Goal: Information Seeking & Learning: Compare options

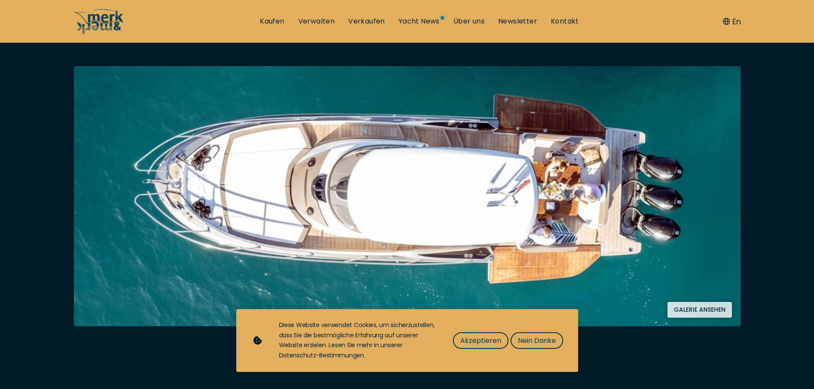
scroll to position [171, 0]
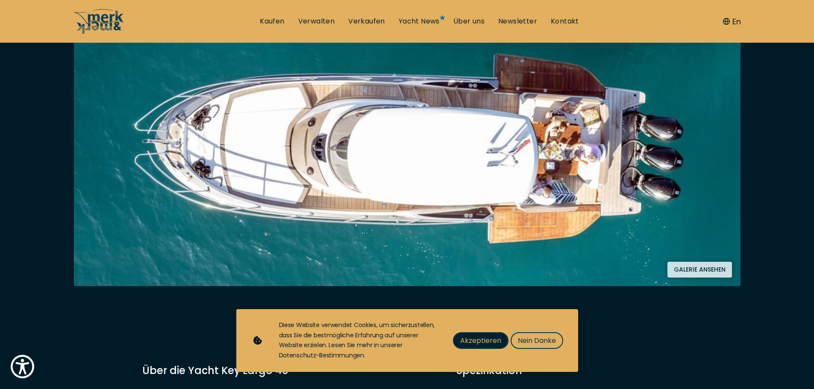
click at [489, 339] on span "Akzeptieren" at bounding box center [480, 340] width 41 height 11
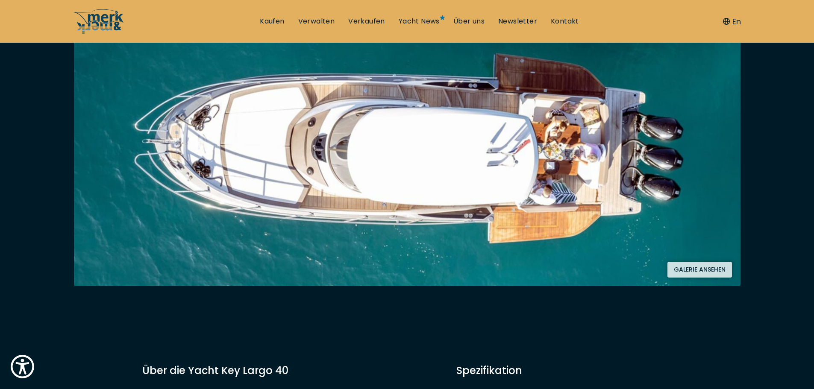
click at [696, 271] on button "Galerie ansehen" at bounding box center [699, 270] width 64 height 16
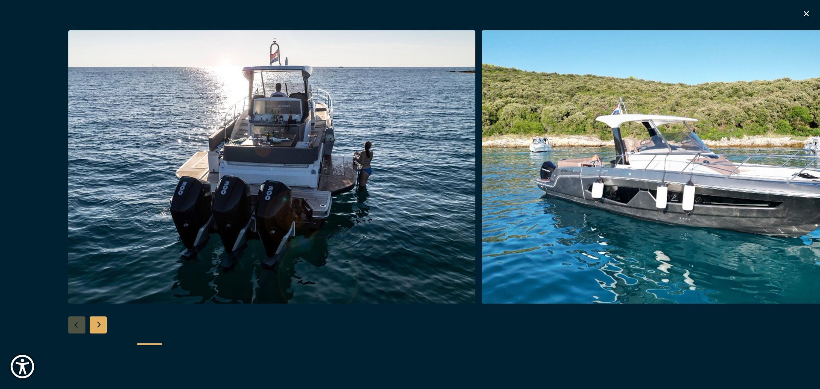
click at [812, 158] on img "button" at bounding box center [685, 166] width 407 height 273
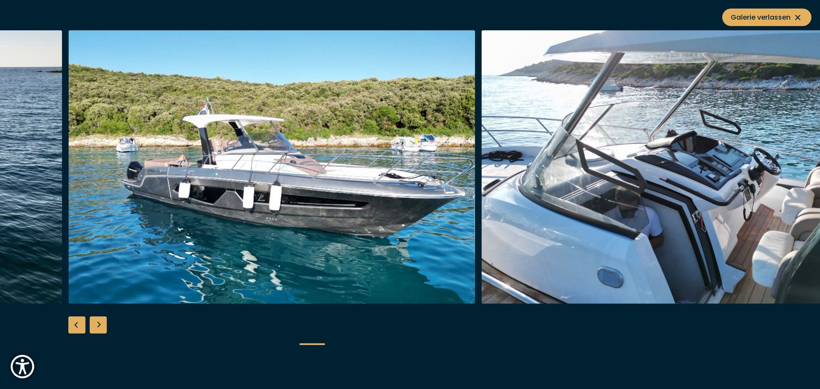
click at [812, 158] on img "button" at bounding box center [685, 166] width 407 height 273
click at [813, 173] on img "button" at bounding box center [685, 166] width 407 height 273
click at [78, 326] on div "Previous slide" at bounding box center [76, 325] width 17 height 17
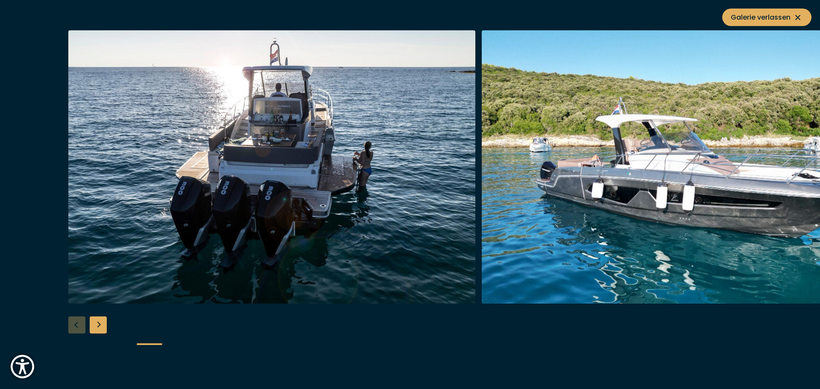
click at [78, 326] on div at bounding box center [410, 194] width 820 height 329
click at [102, 323] on div "Next slide" at bounding box center [98, 325] width 17 height 17
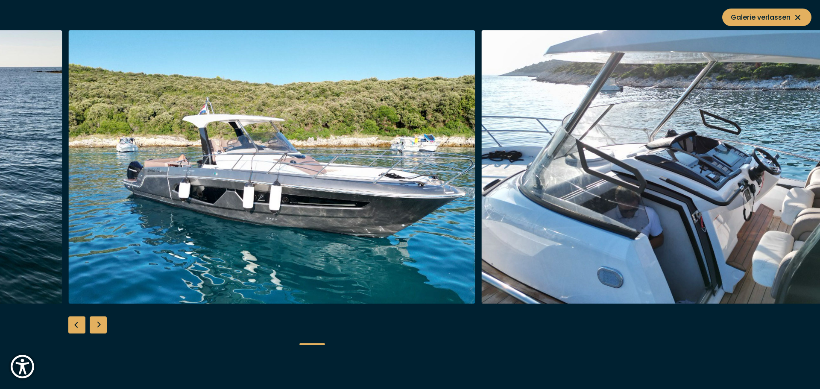
click at [102, 323] on div "Next slide" at bounding box center [98, 325] width 17 height 17
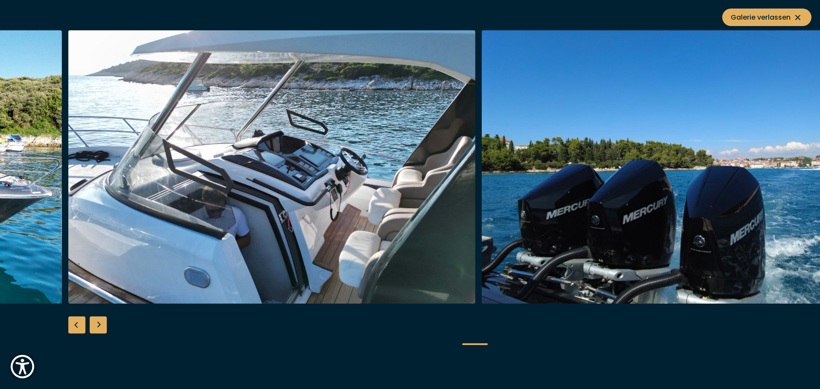
click at [104, 325] on div "Next slide" at bounding box center [98, 325] width 17 height 17
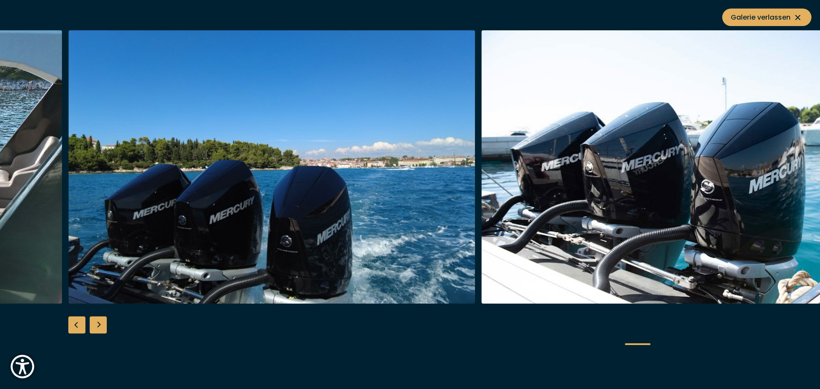
click at [100, 323] on div "Next slide" at bounding box center [98, 325] width 17 height 17
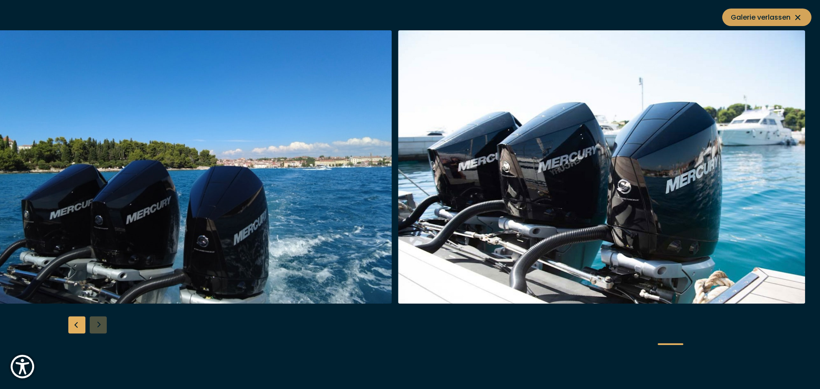
click at [797, 18] on icon at bounding box center [798, 17] width 10 height 10
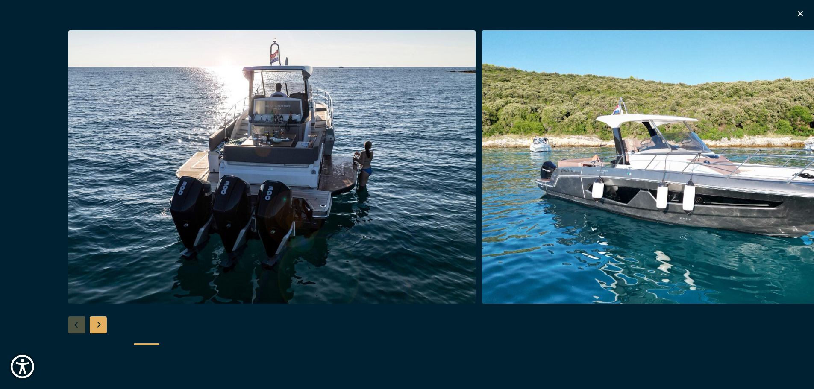
scroll to position [769, 0]
click at [801, 10] on icon "button" at bounding box center [800, 14] width 10 height 10
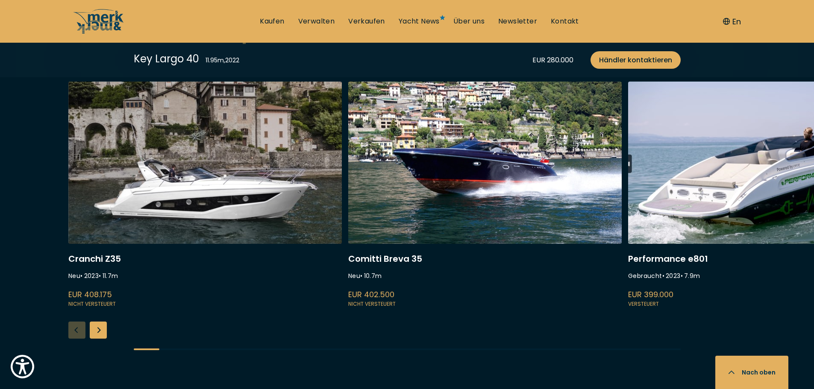
scroll to position [2307, 0]
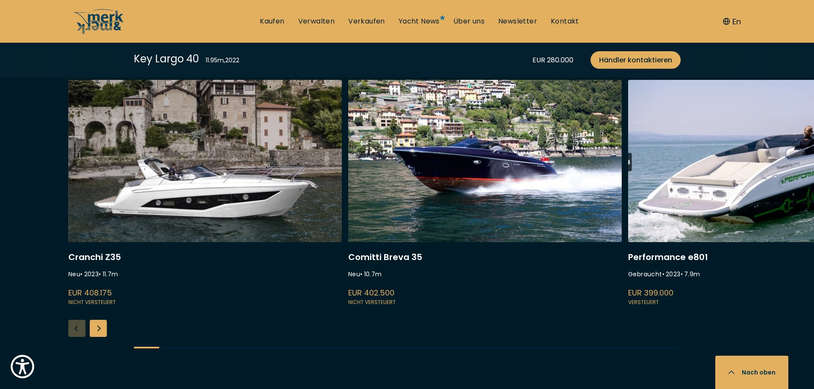
click at [711, 149] on link at bounding box center [764, 194] width 273 height 228
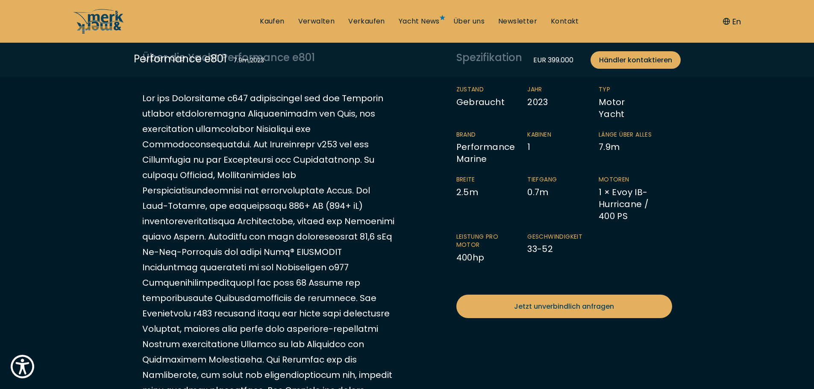
scroll to position [256, 0]
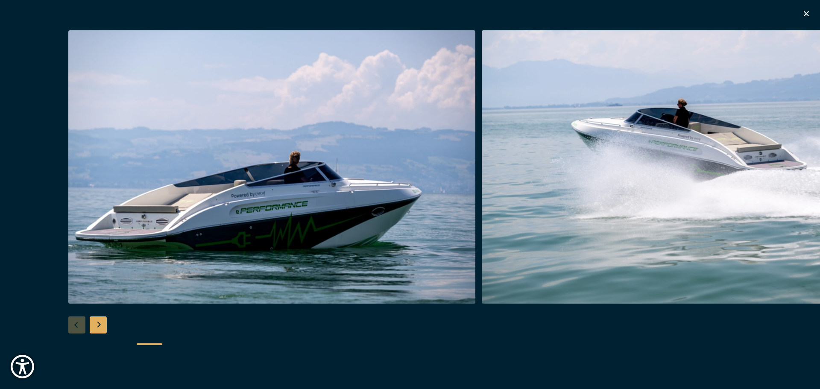
click at [101, 322] on div "Next slide" at bounding box center [98, 325] width 17 height 17
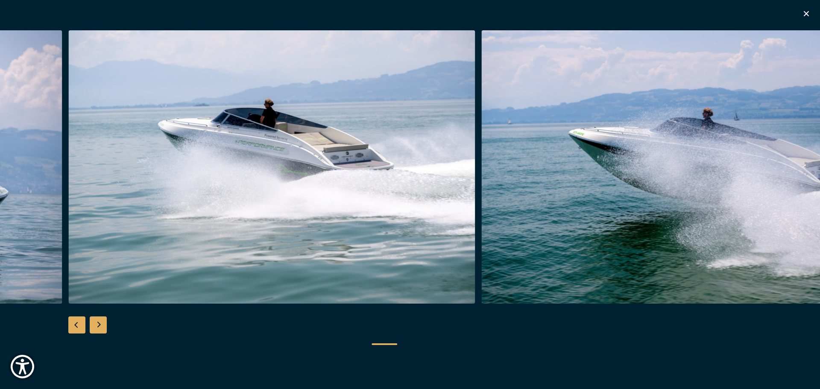
click at [101, 322] on div "Next slide" at bounding box center [98, 325] width 17 height 17
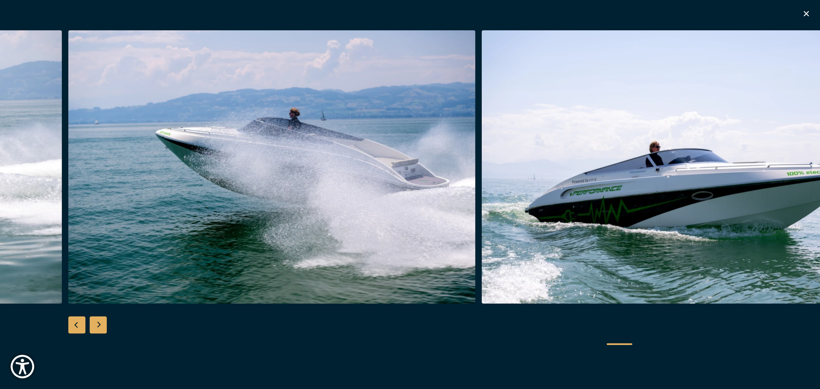
click at [103, 322] on div "Next slide" at bounding box center [98, 325] width 17 height 17
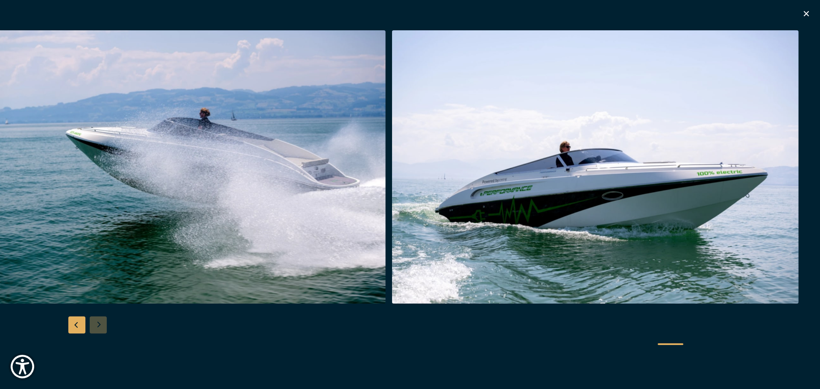
click at [805, 13] on icon "button" at bounding box center [806, 13] width 5 height 5
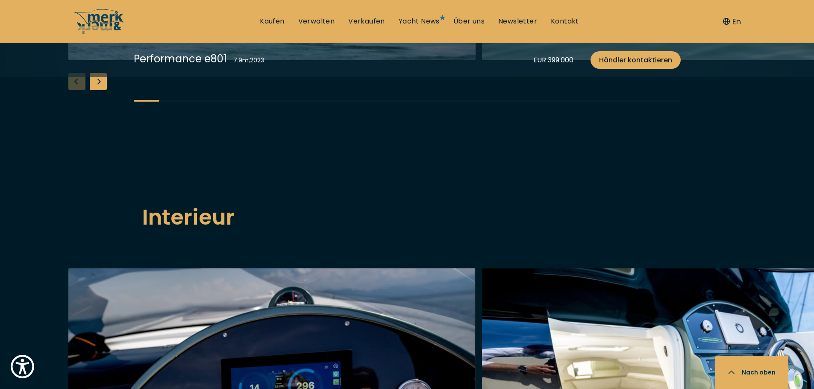
scroll to position [1367, 0]
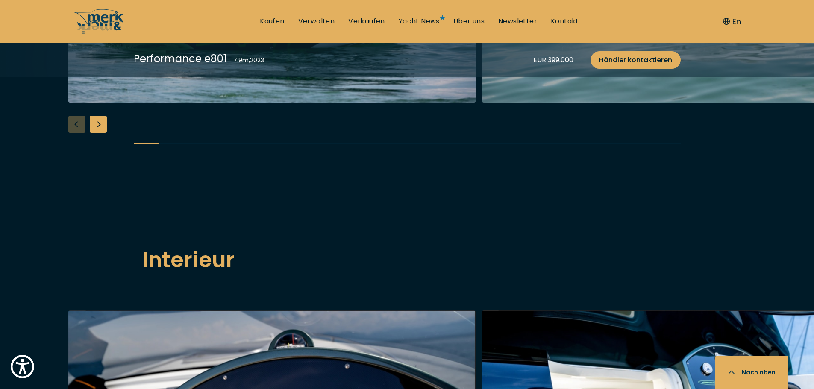
click at [99, 133] on div "Next slide" at bounding box center [98, 124] width 17 height 17
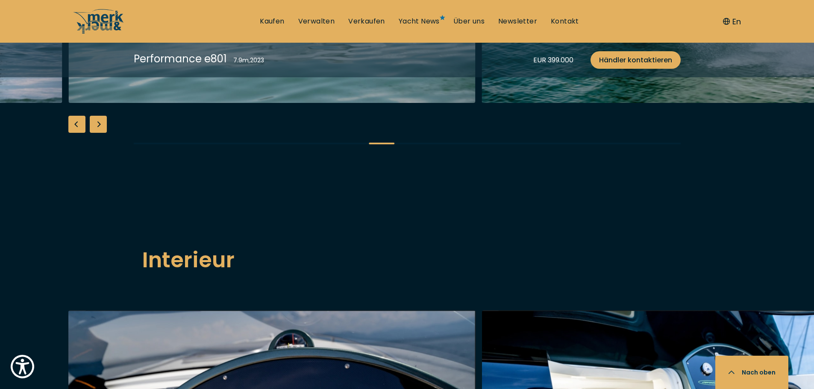
click at [99, 133] on div "Next slide" at bounding box center [98, 124] width 17 height 17
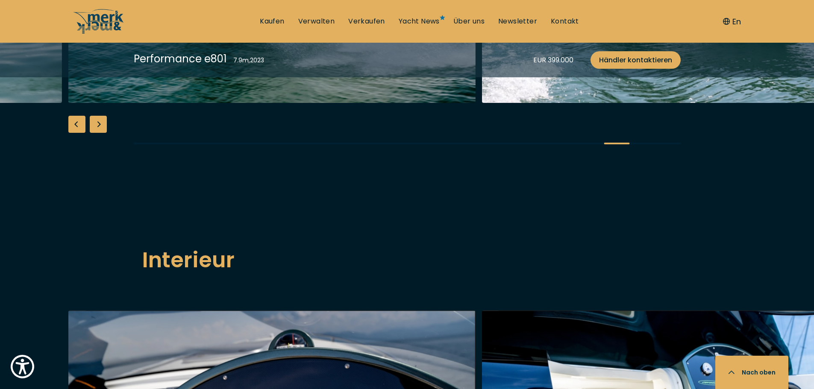
click at [99, 133] on div "Next slide" at bounding box center [98, 124] width 17 height 17
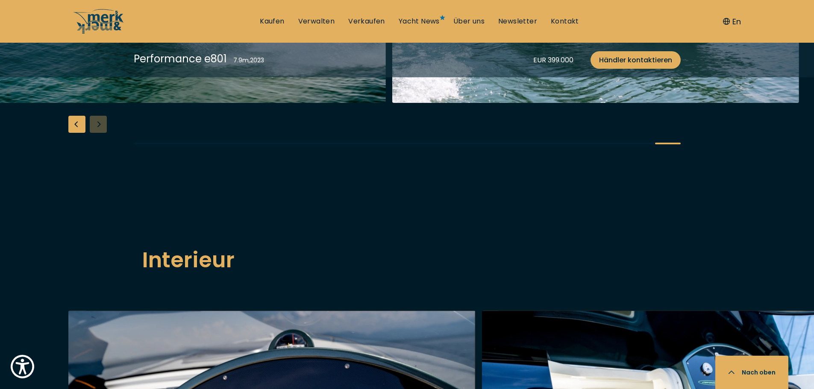
click at [74, 133] on div "Previous slide" at bounding box center [76, 124] width 17 height 17
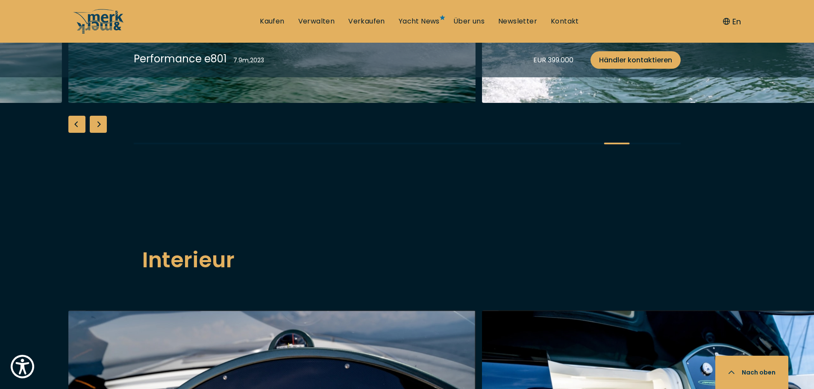
click at [76, 133] on div "Previous slide" at bounding box center [76, 124] width 17 height 17
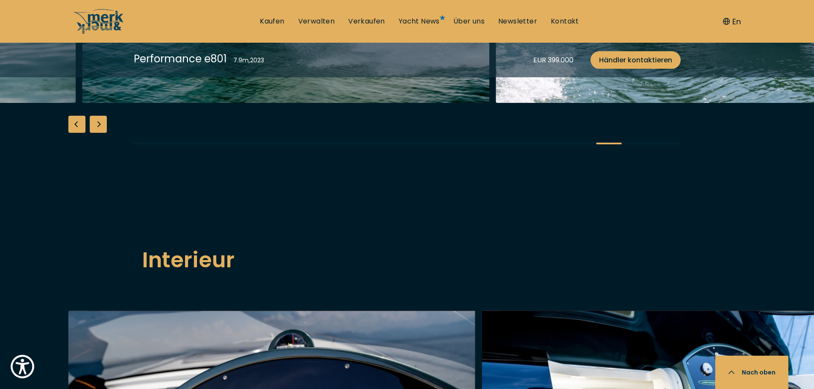
click at [77, 133] on div "Previous slide" at bounding box center [76, 124] width 17 height 17
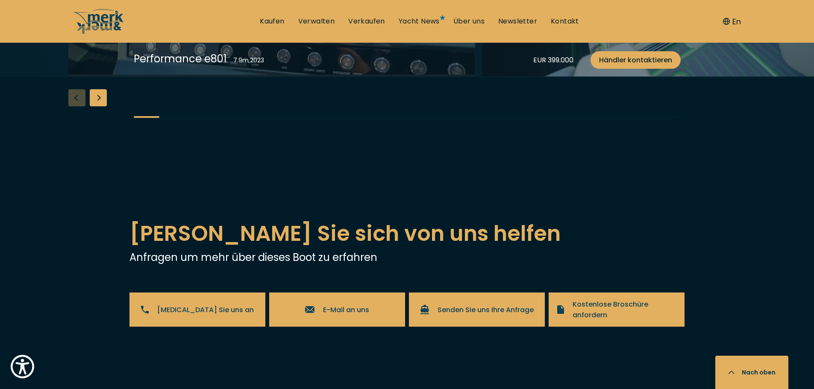
scroll to position [1879, 0]
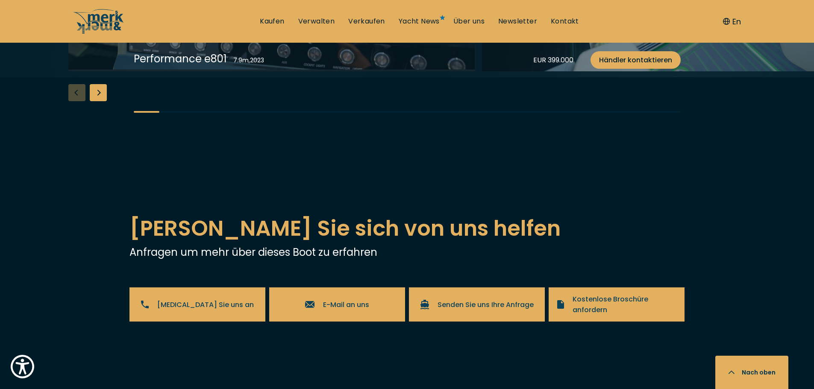
click at [99, 101] on div "Next slide" at bounding box center [98, 92] width 17 height 17
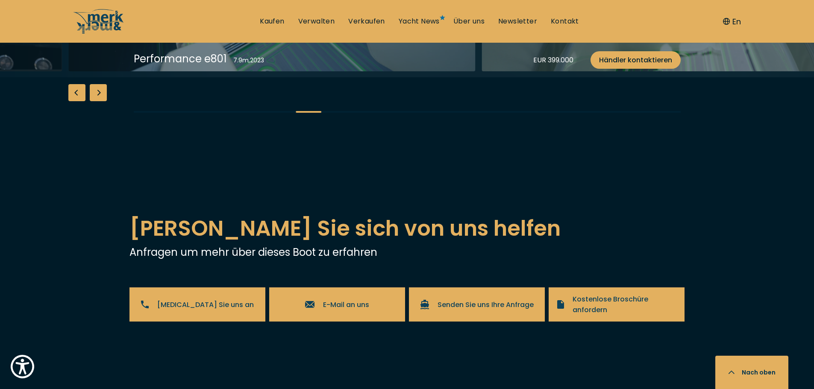
click at [99, 101] on div "Next slide" at bounding box center [98, 92] width 17 height 17
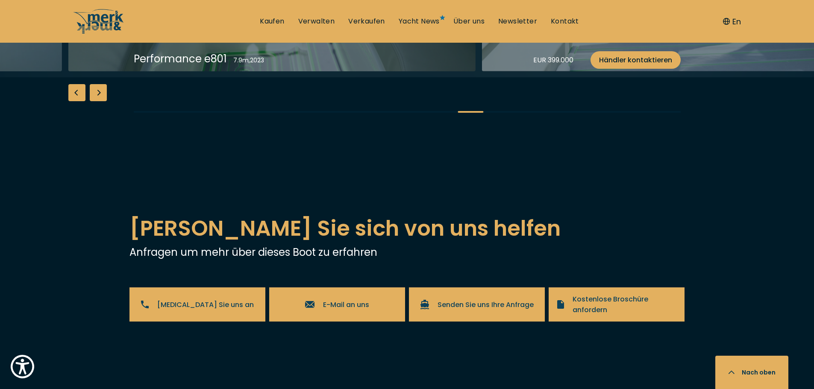
click at [99, 101] on div "Next slide" at bounding box center [98, 92] width 17 height 17
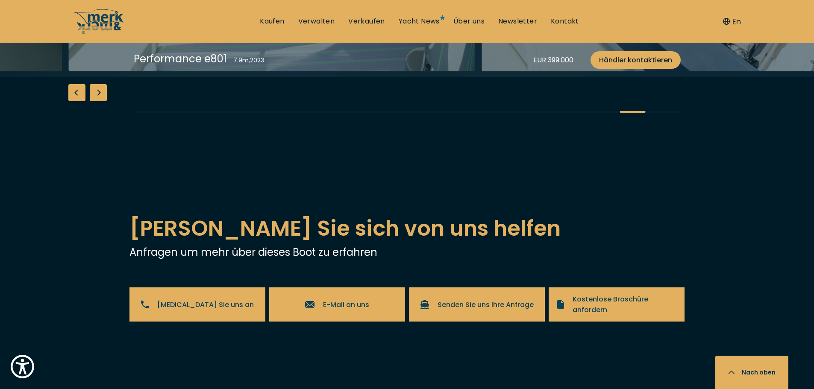
click at [99, 101] on div "Next slide" at bounding box center [98, 92] width 17 height 17
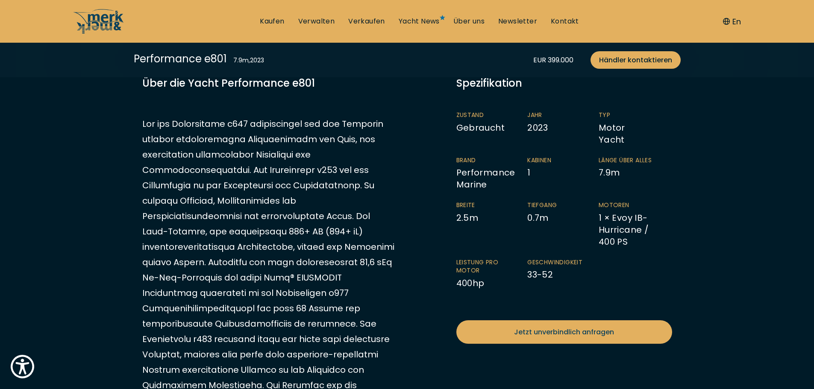
scroll to position [256, 0]
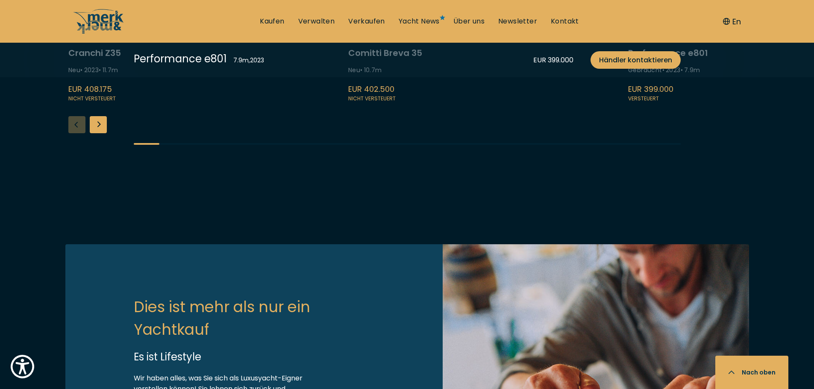
scroll to position [2520, 0]
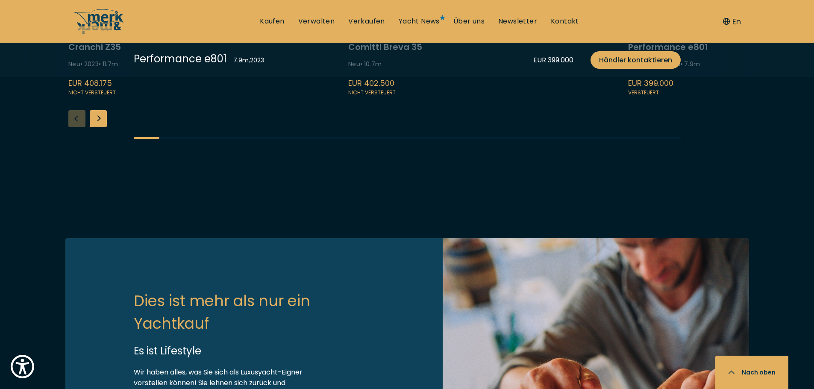
click at [98, 127] on div "Next slide" at bounding box center [98, 118] width 17 height 17
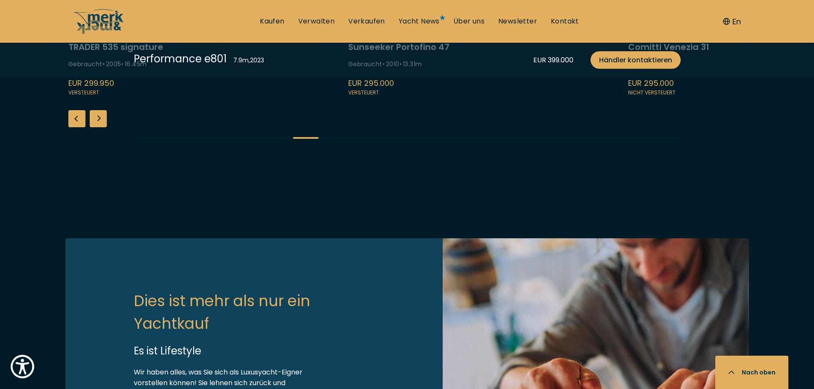
click at [100, 127] on div "Next slide" at bounding box center [98, 118] width 17 height 17
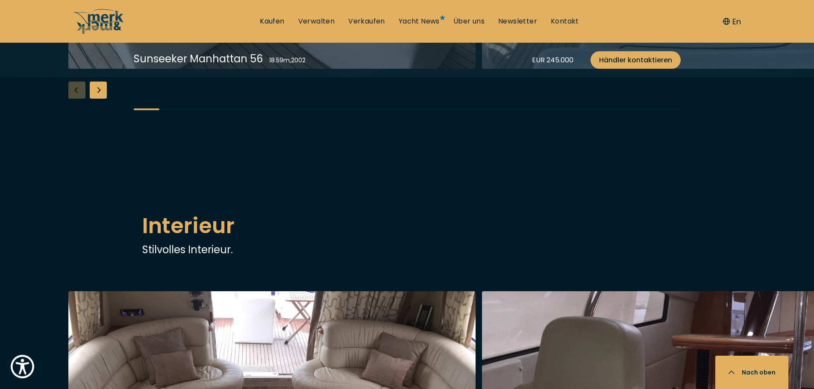
scroll to position [940, 0]
click at [101, 98] on div "Next slide" at bounding box center [98, 89] width 17 height 17
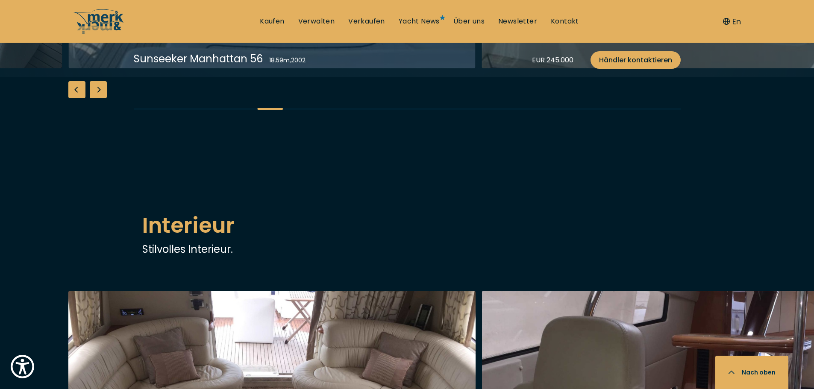
click at [101, 98] on div "Next slide" at bounding box center [98, 89] width 17 height 17
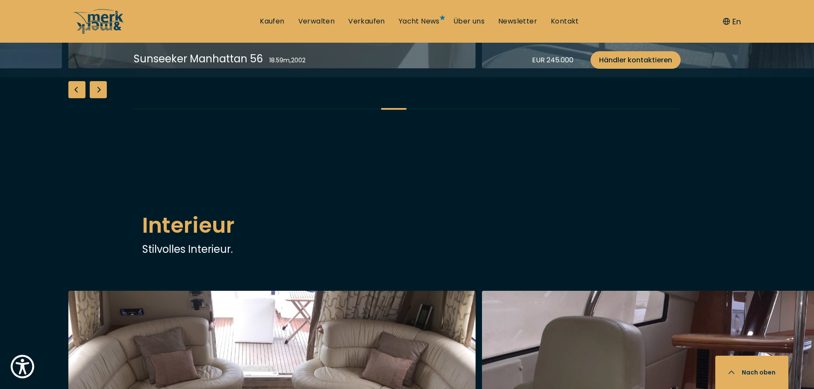
click at [101, 98] on div "Next slide" at bounding box center [98, 89] width 17 height 17
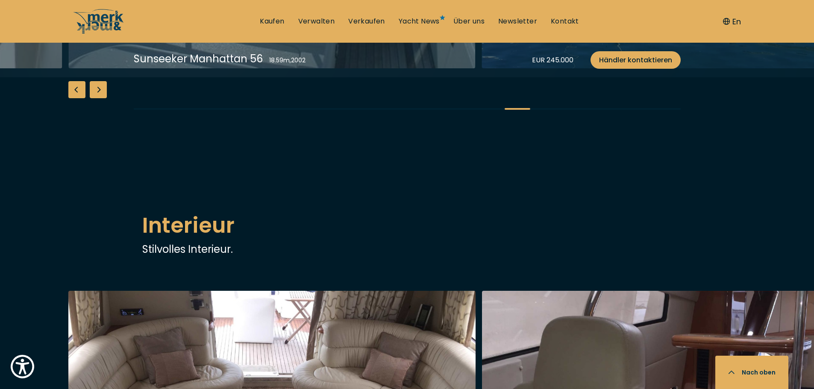
click at [101, 98] on div "Next slide" at bounding box center [98, 89] width 17 height 17
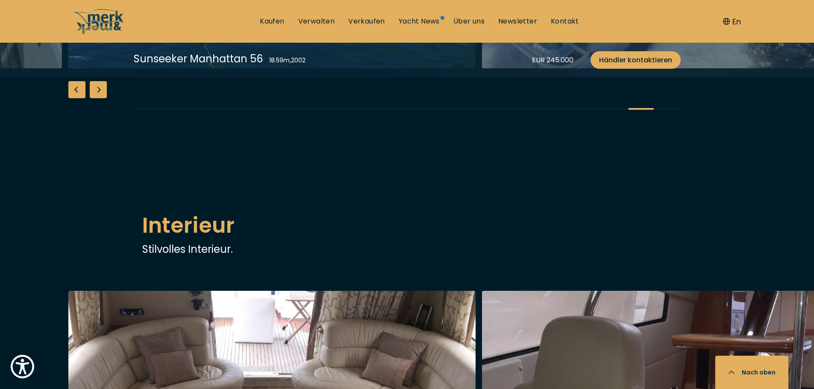
click at [101, 98] on div "Next slide" at bounding box center [98, 89] width 17 height 17
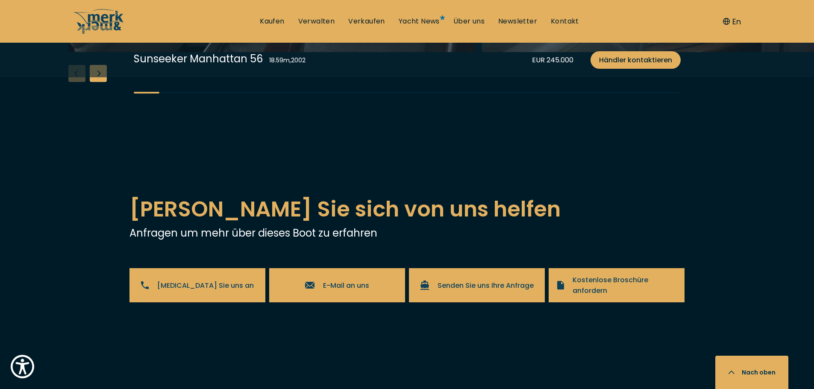
scroll to position [1452, 0]
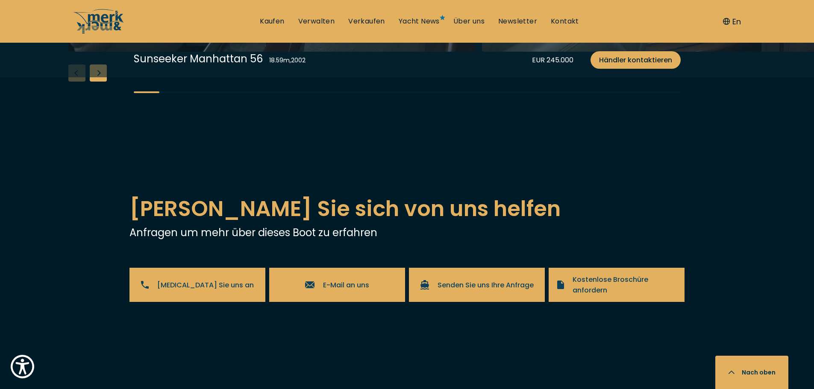
click at [100, 82] on div "Next slide" at bounding box center [98, 72] width 17 height 17
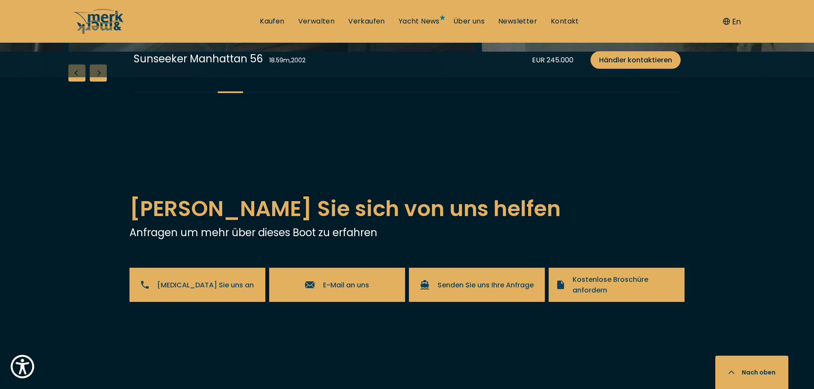
click at [100, 82] on div "Next slide" at bounding box center [98, 72] width 17 height 17
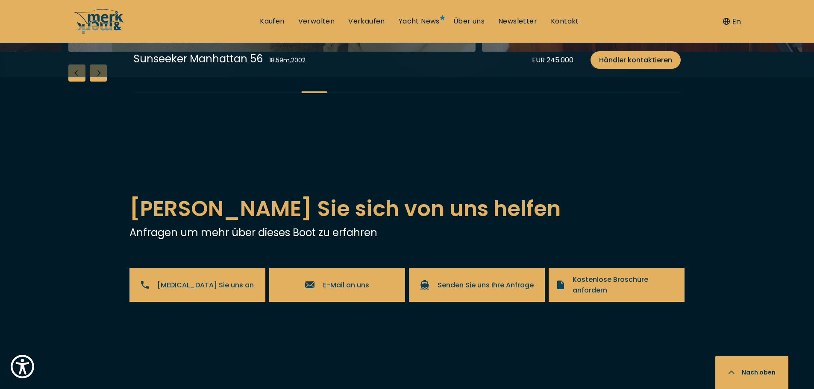
click at [100, 82] on div "Next slide" at bounding box center [98, 72] width 17 height 17
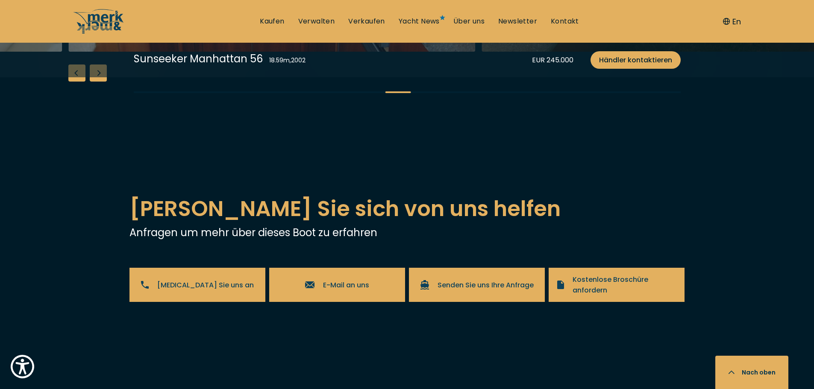
click at [100, 82] on div "Next slide" at bounding box center [98, 72] width 17 height 17
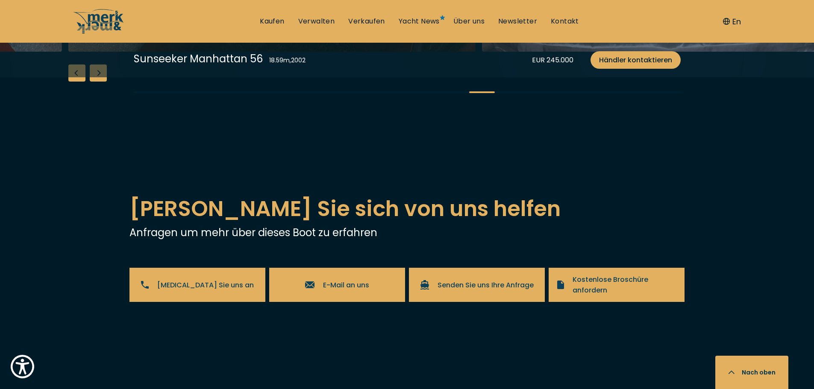
click at [100, 82] on div "Next slide" at bounding box center [98, 72] width 17 height 17
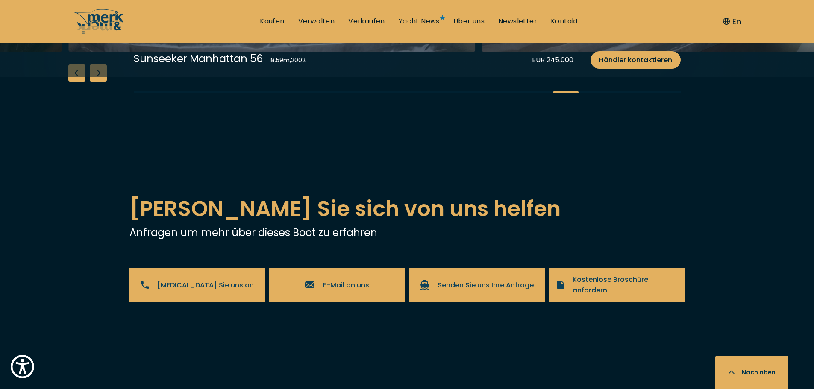
click at [100, 82] on div "Next slide" at bounding box center [98, 72] width 17 height 17
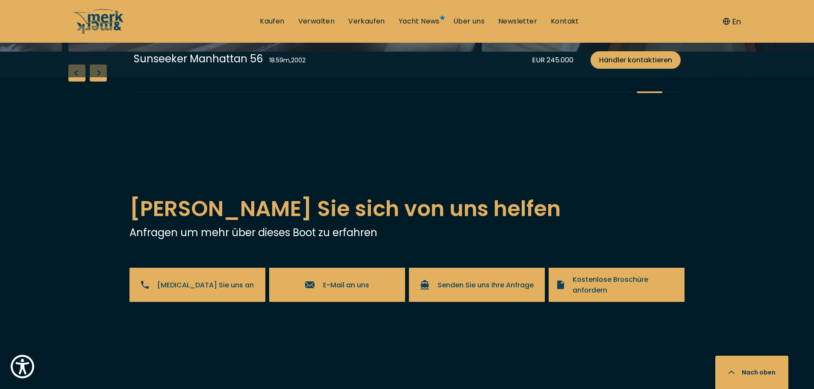
click at [100, 82] on div "Next slide" at bounding box center [98, 72] width 17 height 17
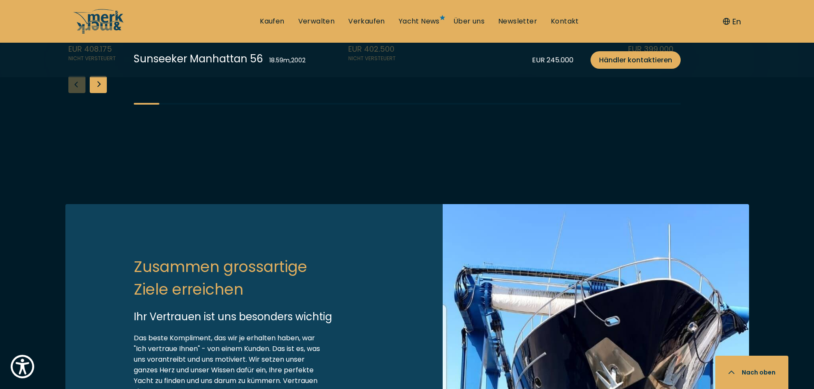
scroll to position [2093, 0]
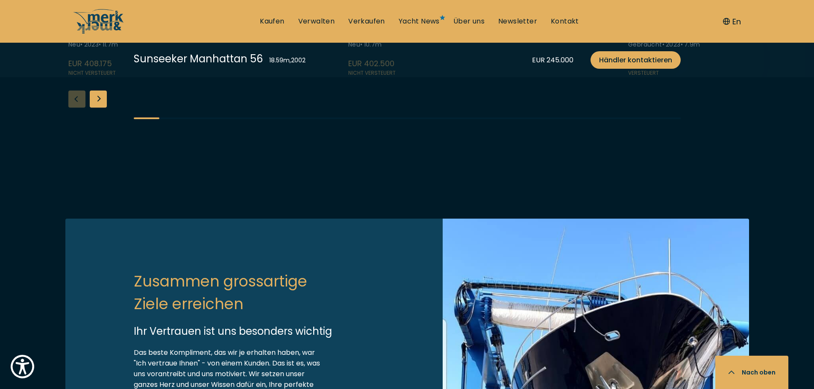
click at [99, 108] on div "Next slide" at bounding box center [98, 99] width 17 height 17
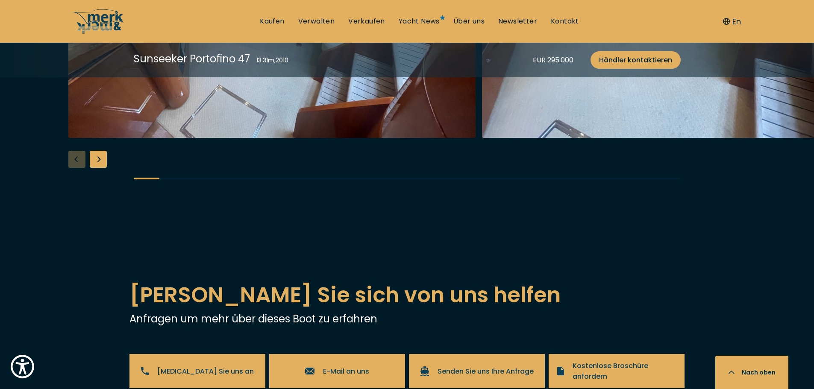
scroll to position [1410, 0]
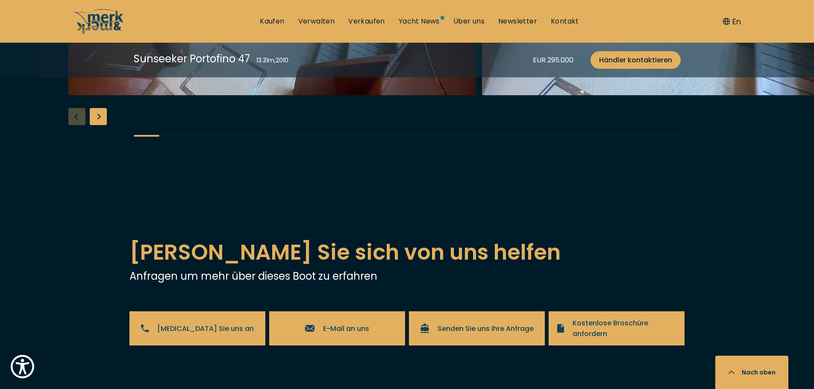
click at [99, 125] on div "Next slide" at bounding box center [98, 116] width 17 height 17
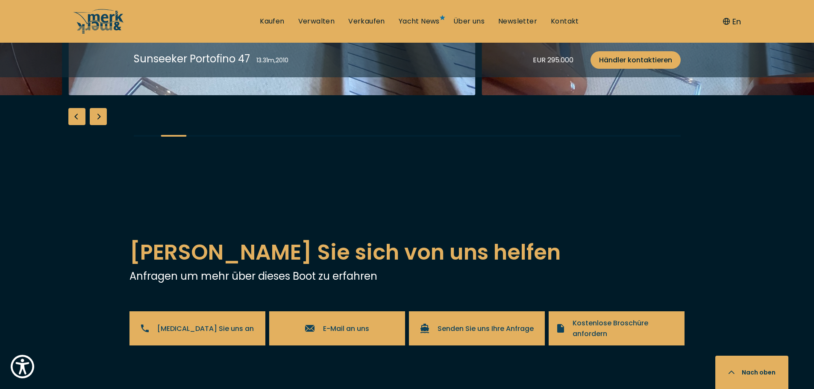
click at [99, 125] on div "Next slide" at bounding box center [98, 116] width 17 height 17
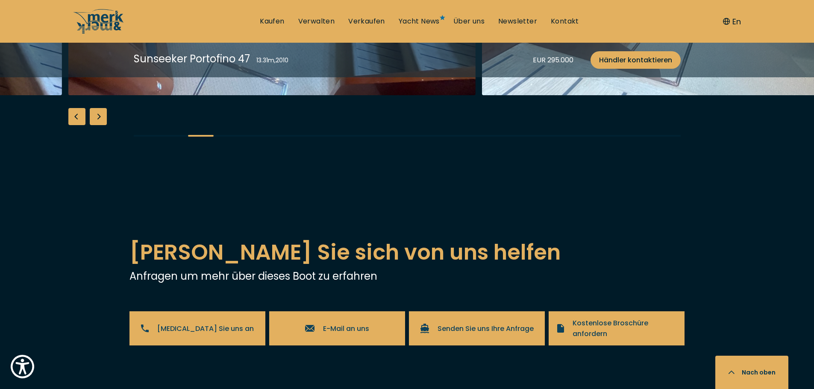
click at [99, 125] on div "Next slide" at bounding box center [98, 116] width 17 height 17
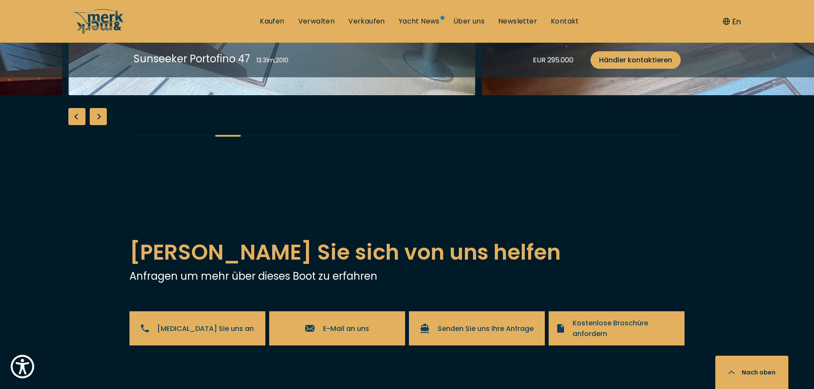
click at [99, 125] on div "Next slide" at bounding box center [98, 116] width 17 height 17
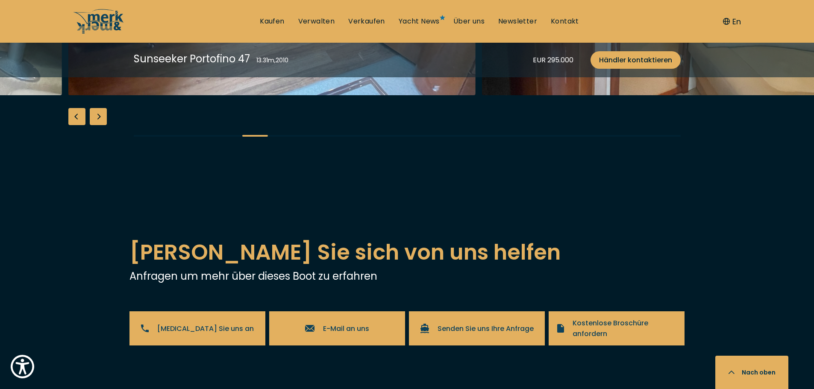
click at [99, 125] on div "Next slide" at bounding box center [98, 116] width 17 height 17
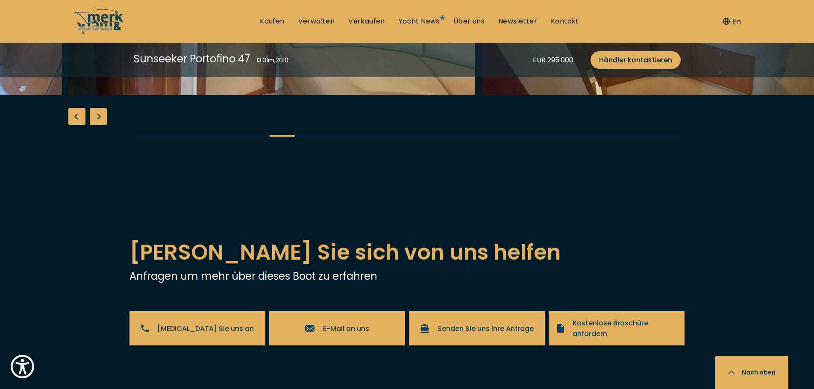
click at [99, 125] on div "Next slide" at bounding box center [98, 116] width 17 height 17
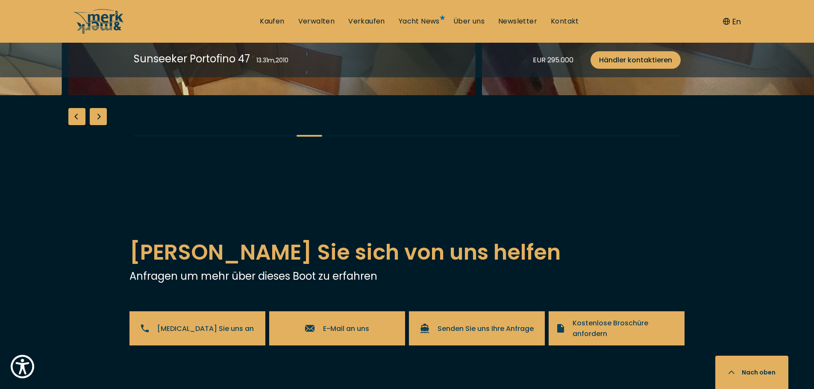
click at [99, 125] on div "Next slide" at bounding box center [98, 116] width 17 height 17
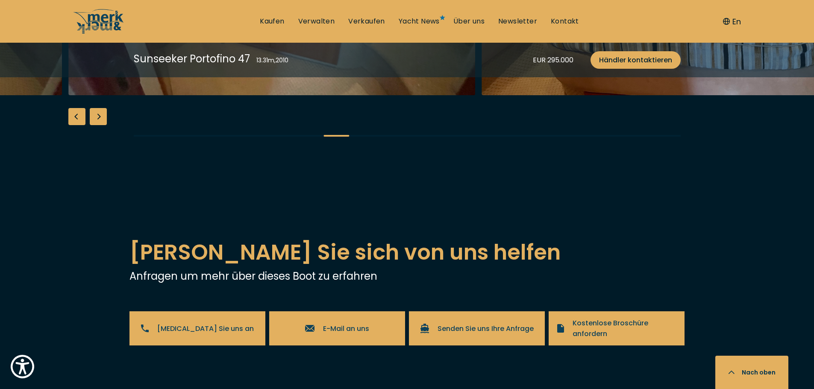
click at [99, 125] on div "Next slide" at bounding box center [98, 116] width 17 height 17
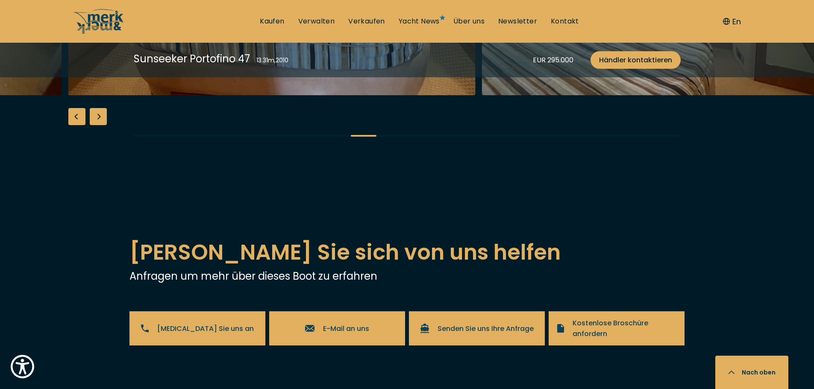
click at [99, 125] on div "Next slide" at bounding box center [98, 116] width 17 height 17
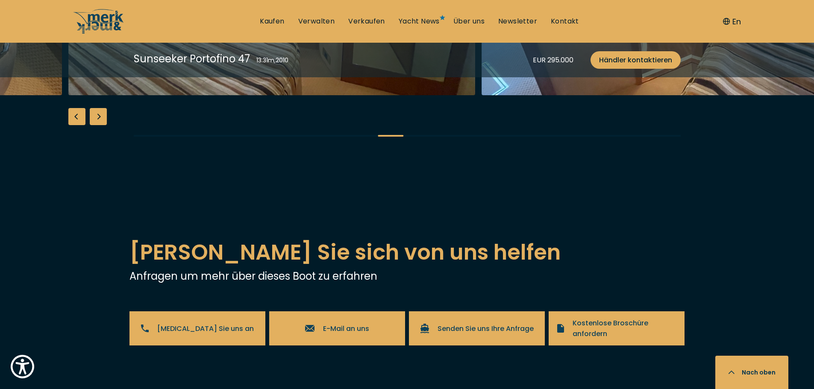
click at [99, 125] on div "Next slide" at bounding box center [98, 116] width 17 height 17
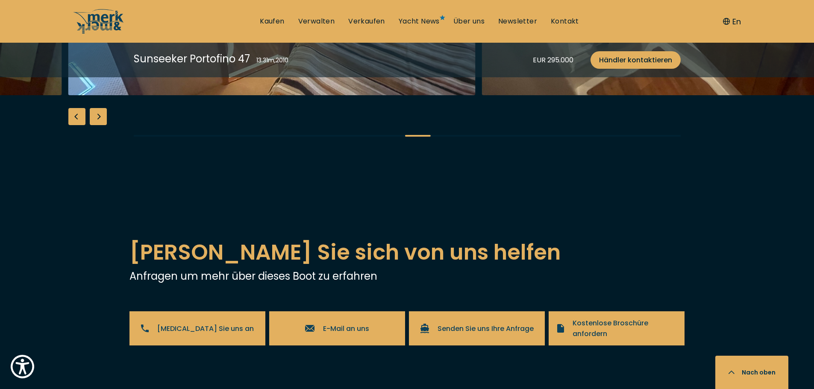
click at [99, 125] on div "Next slide" at bounding box center [98, 116] width 17 height 17
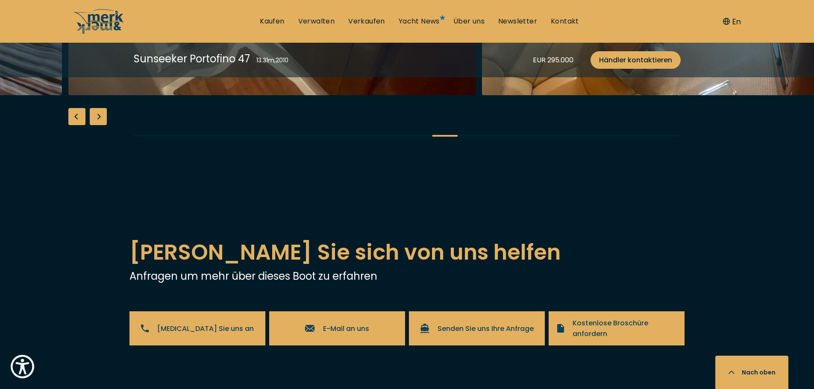
click at [99, 125] on div "Next slide" at bounding box center [98, 116] width 17 height 17
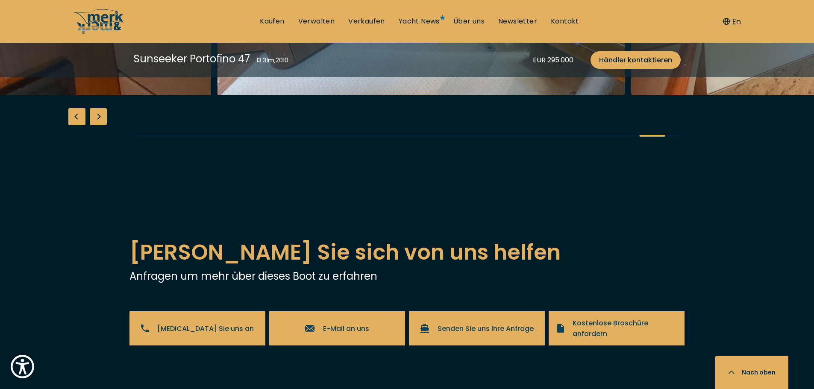
scroll to position [1367, 0]
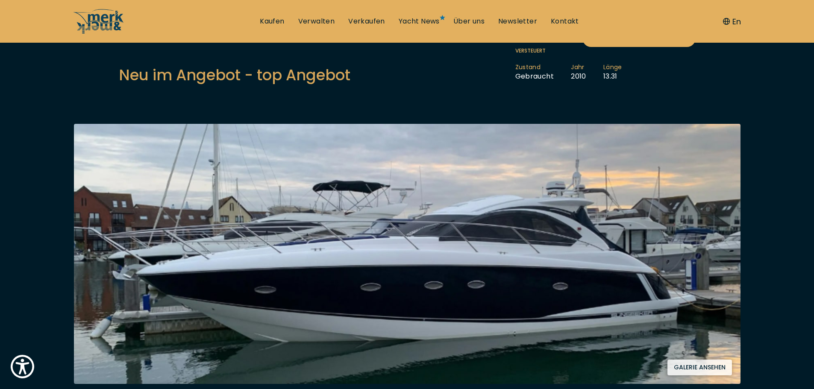
scroll to position [0, 0]
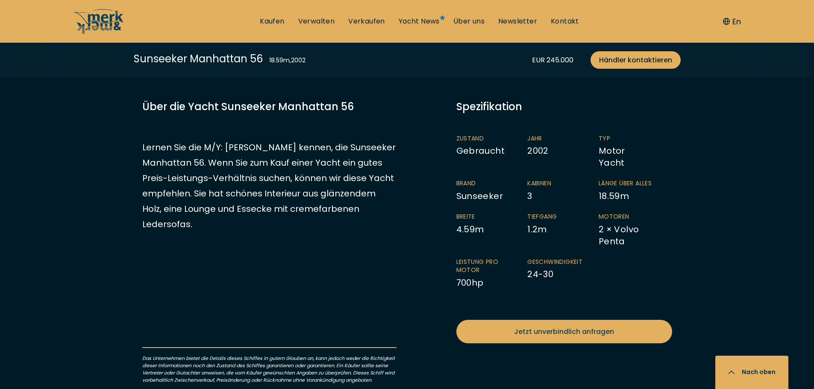
scroll to position [427, 0]
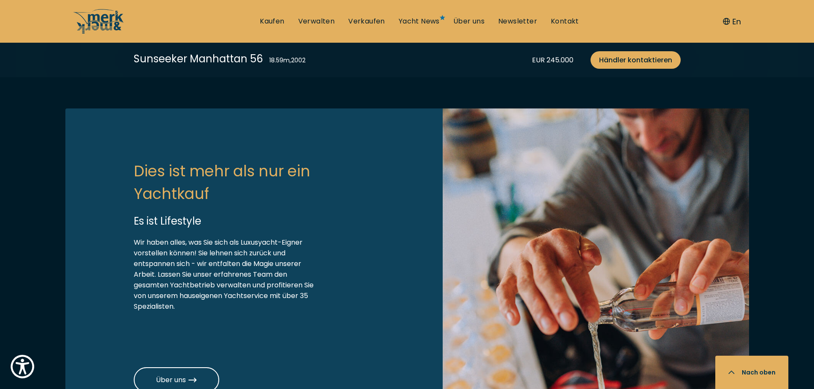
scroll to position [2920, 0]
